Goal: Information Seeking & Learning: Learn about a topic

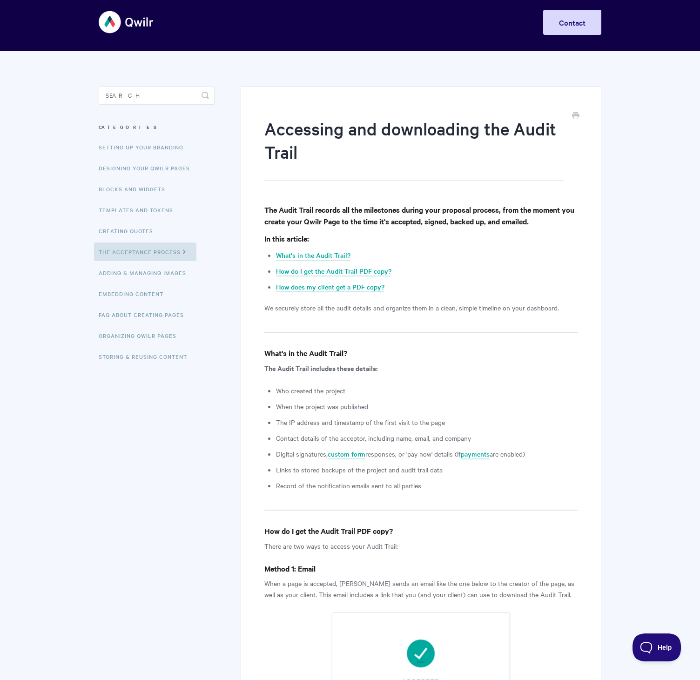
scroll to position [8, 0]
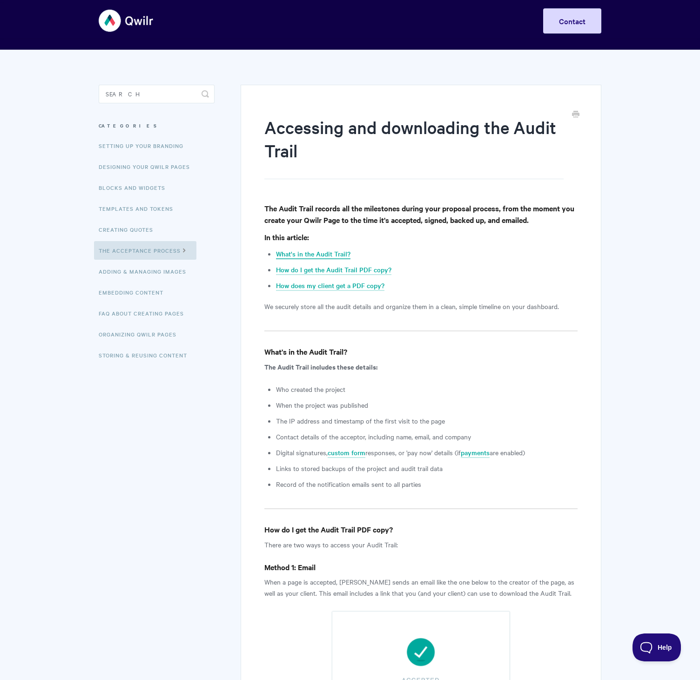
click at [323, 257] on link "What's in the Audit Trail?" at bounding box center [313, 254] width 74 height 10
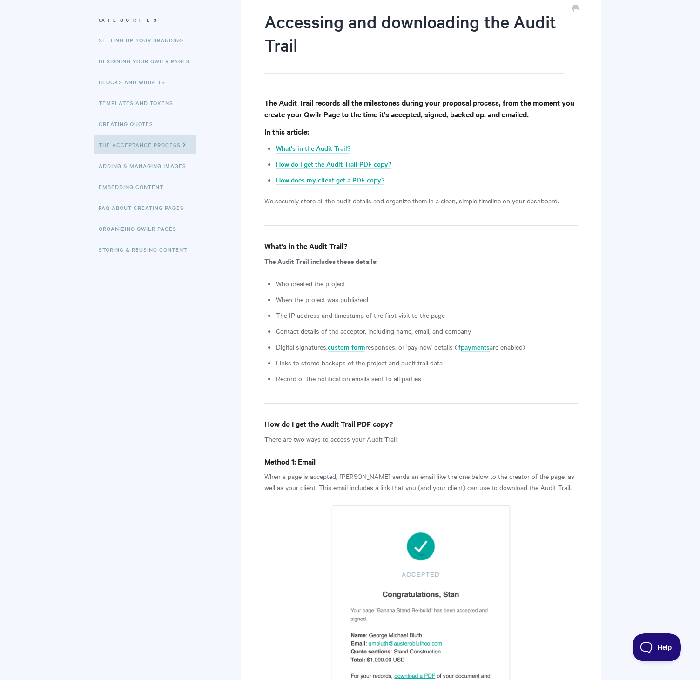
scroll to position [113, 0]
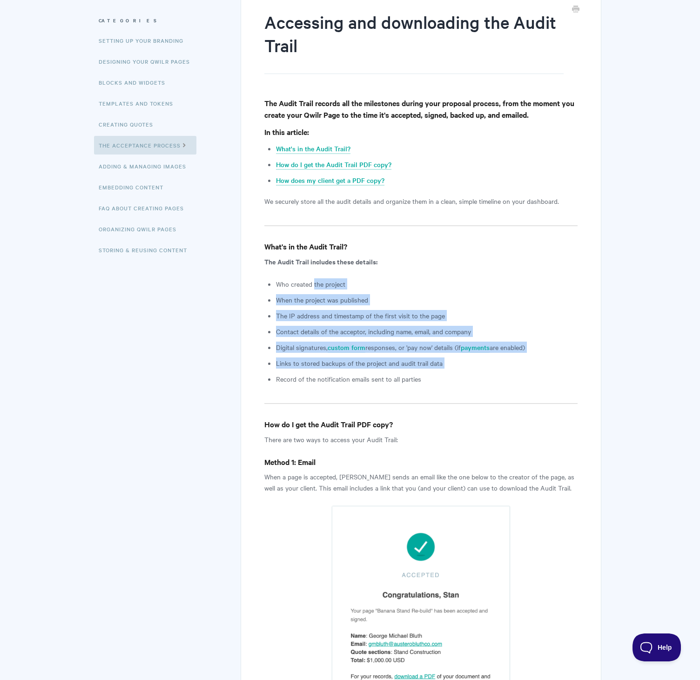
drag, startPoint x: 314, startPoint y: 284, endPoint x: 408, endPoint y: 381, distance: 135.0
click at [408, 381] on ul "Who created the project When the project was published The IP address and times…" at bounding box center [427, 331] width 302 height 106
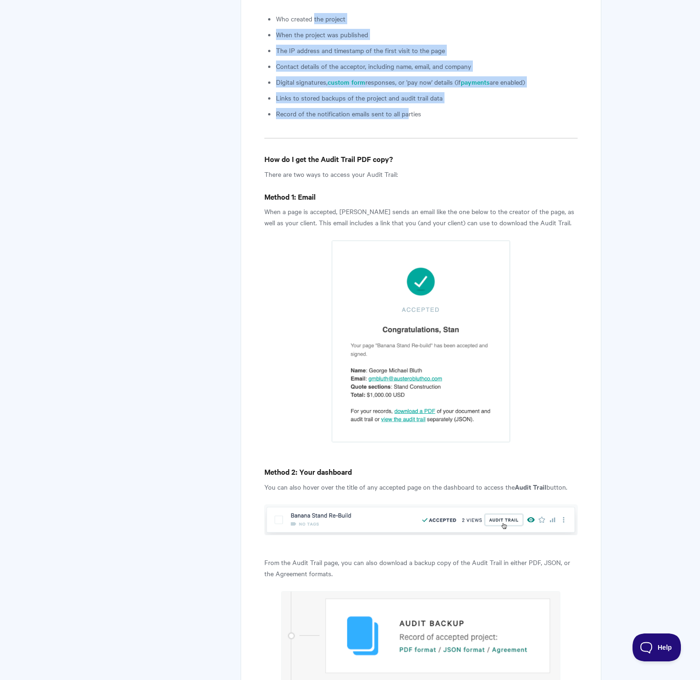
scroll to position [0, 0]
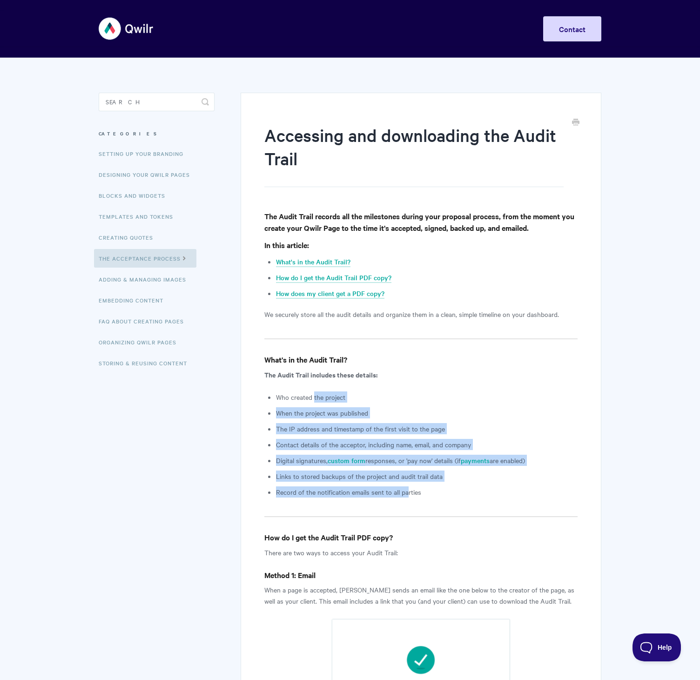
scroll to position [8, 0]
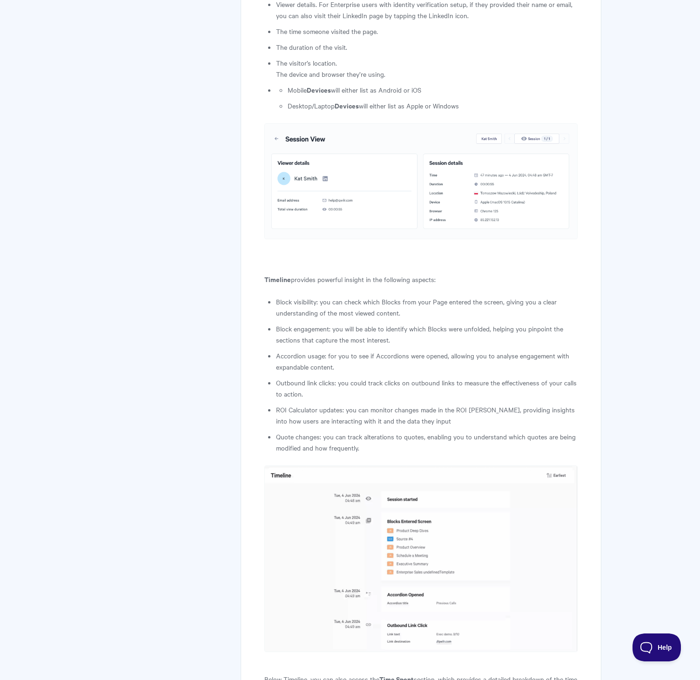
scroll to position [1781, 0]
